Goal: Entertainment & Leisure: Consume media (video, audio)

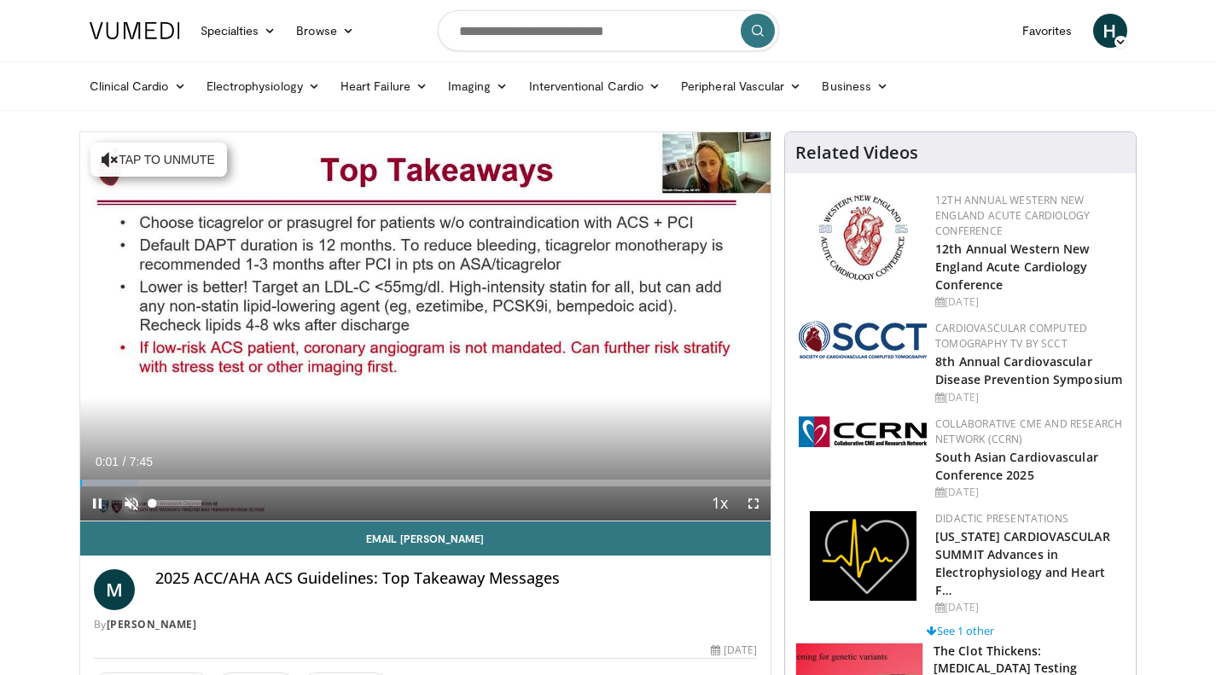
click at [129, 497] on span "Video Player" at bounding box center [131, 503] width 34 height 34
click at [170, 504] on div "35%" at bounding box center [177, 503] width 49 height 6
click at [751, 502] on span "Video Player" at bounding box center [753, 503] width 34 height 34
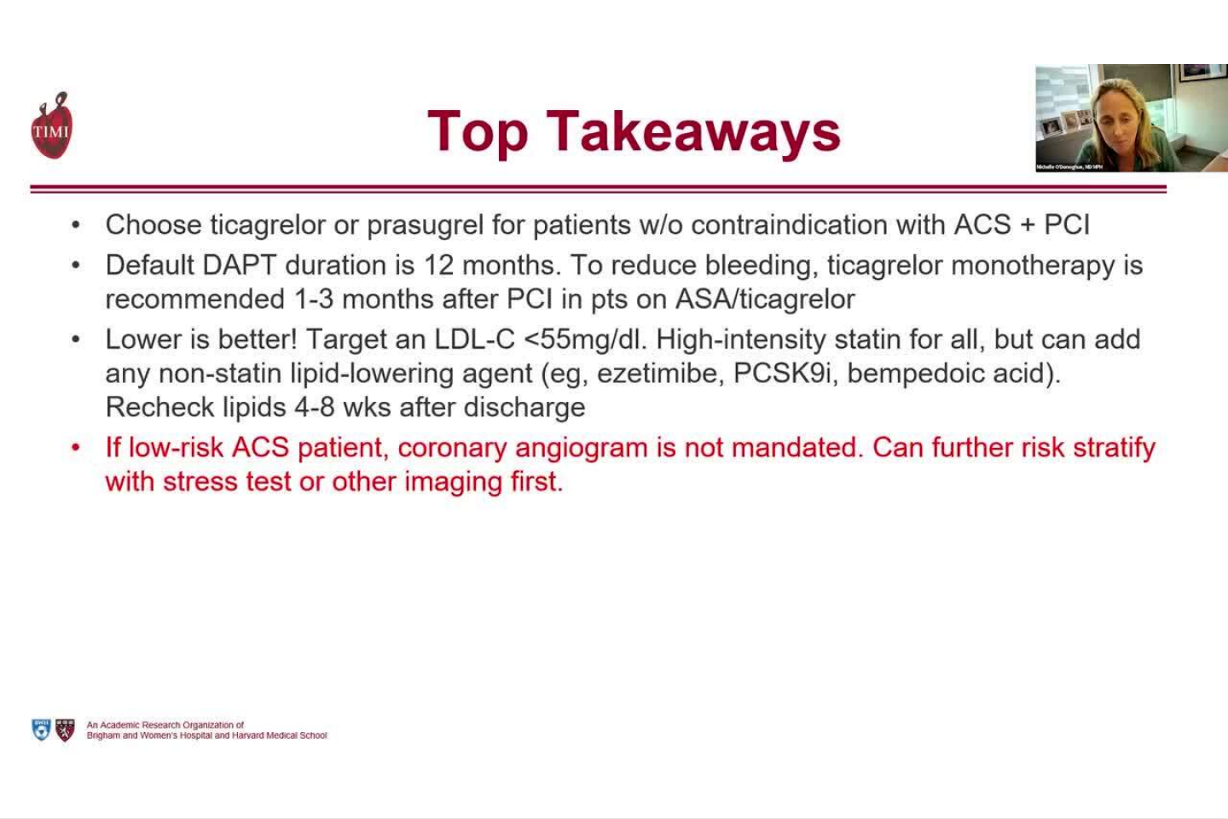
click at [80, 674] on video-js "**********" at bounding box center [614, 409] width 1228 height 819
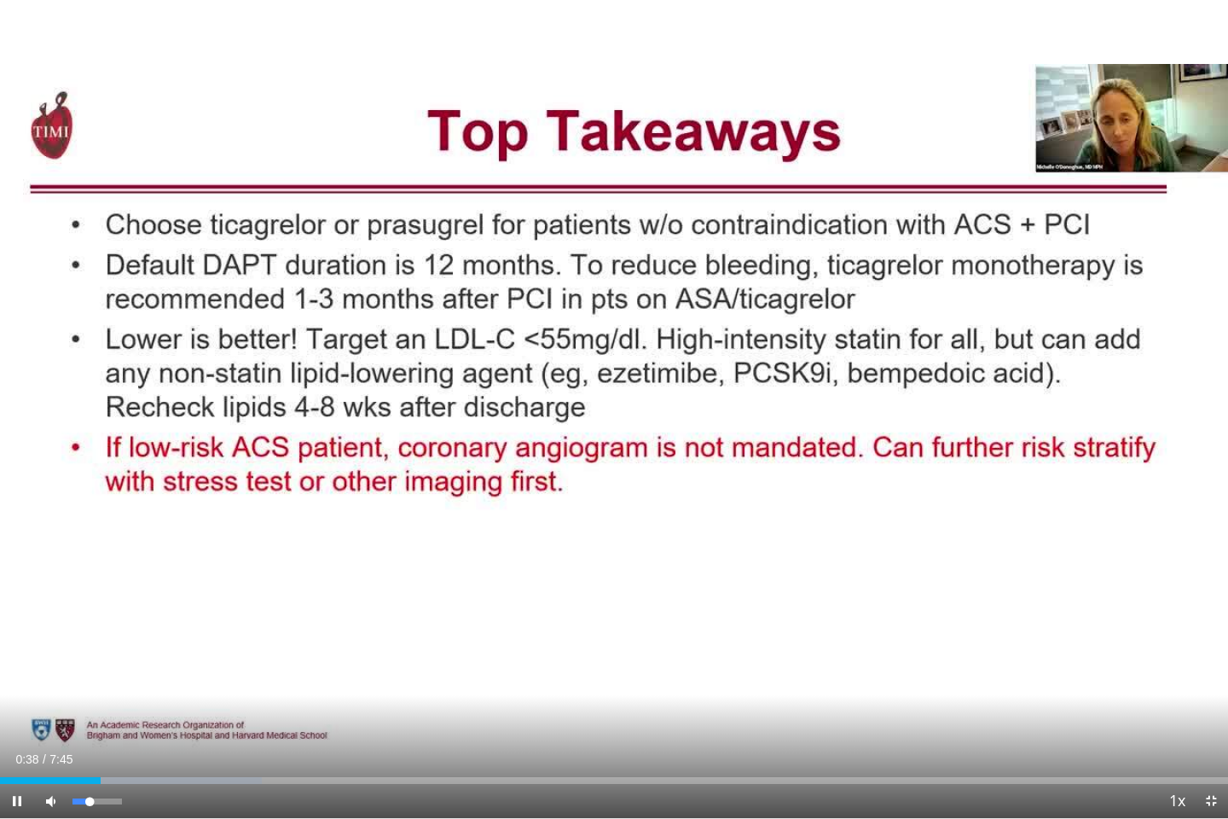
click at [80, 674] on div "16%" at bounding box center [97, 801] width 49 height 6
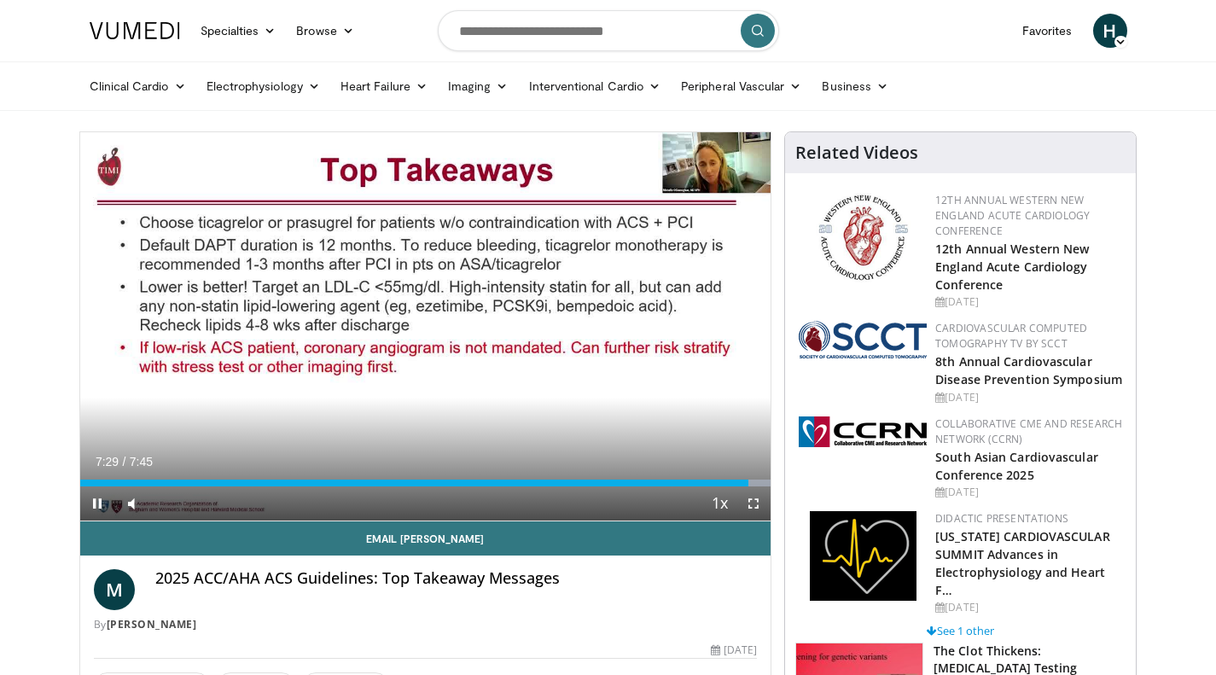
click at [421, 319] on icon "Video Player" at bounding box center [425, 326] width 48 height 48
